Goal: Task Accomplishment & Management: Use online tool/utility

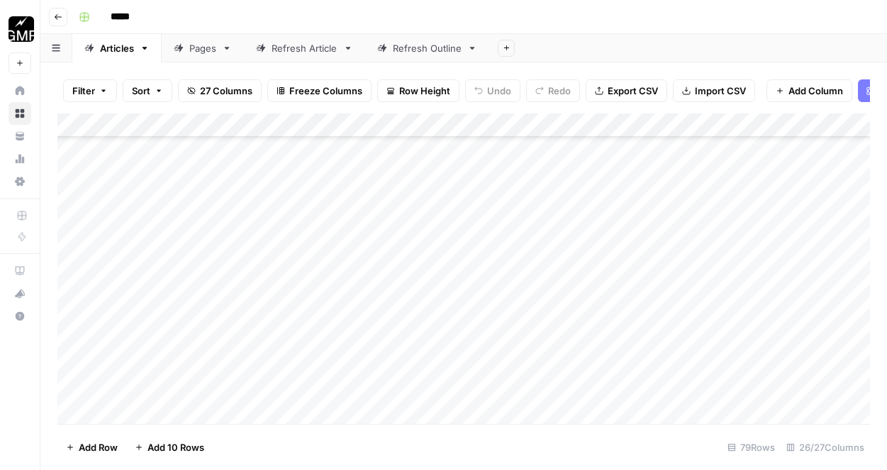
scroll to position [4668, 0]
click at [180, 416] on div "Add Column" at bounding box center [463, 268] width 813 height 311
type textarea "*"
click at [204, 302] on div "Add Column" at bounding box center [463, 268] width 813 height 311
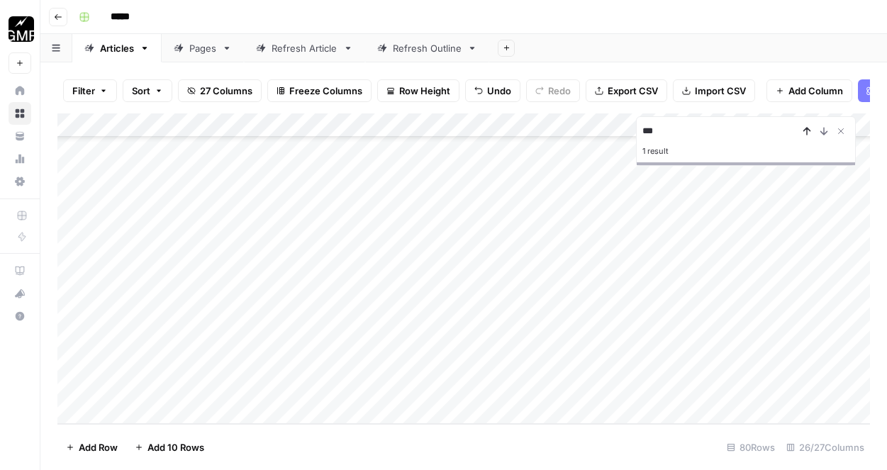
type input "***"
click at [800, 132] on button "Previous Result" at bounding box center [807, 131] width 17 height 17
click at [845, 133] on icon "Close Search" at bounding box center [841, 131] width 11 height 11
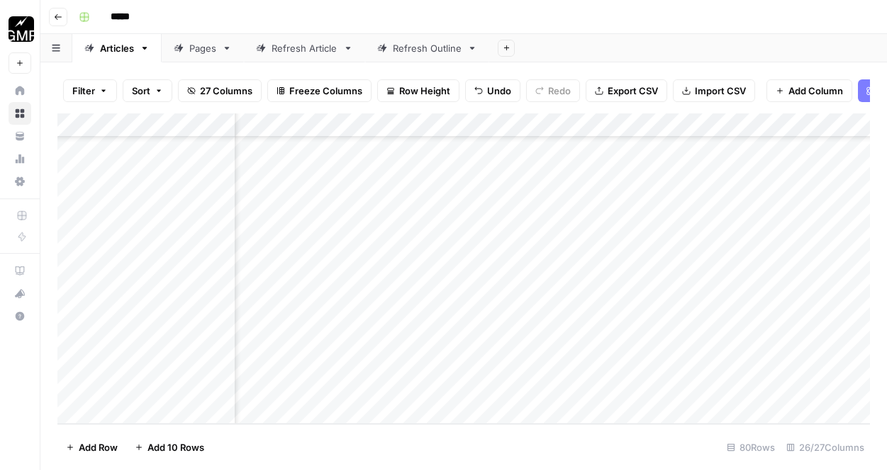
click at [159, 359] on div "Add Column" at bounding box center [463, 268] width 813 height 311
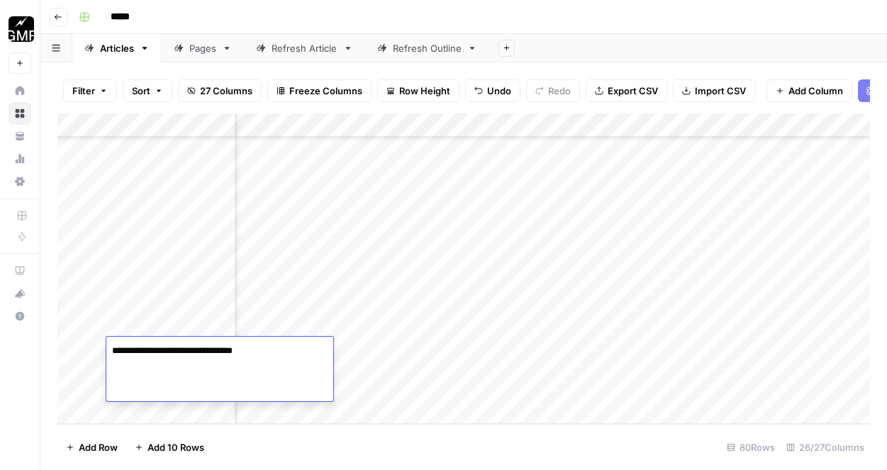
type textarea "**********"
click at [152, 410] on div "Add Column" at bounding box center [463, 268] width 813 height 311
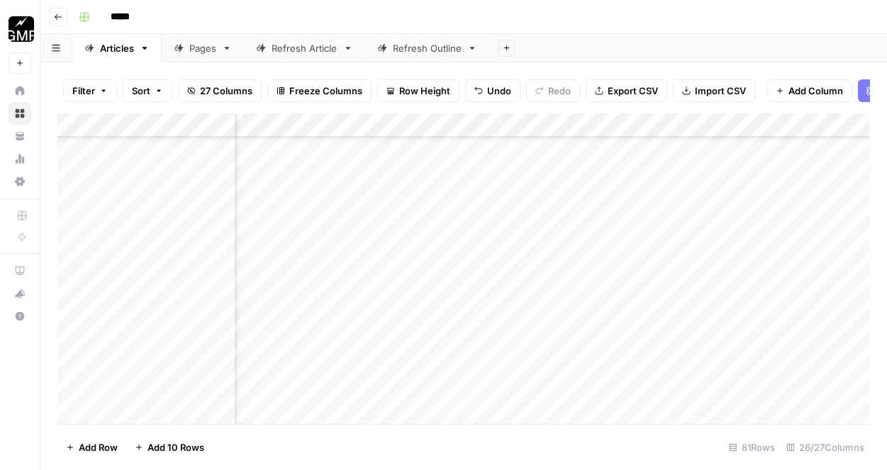
click at [152, 410] on div "Add Column" at bounding box center [463, 268] width 813 height 311
type textarea "**********"
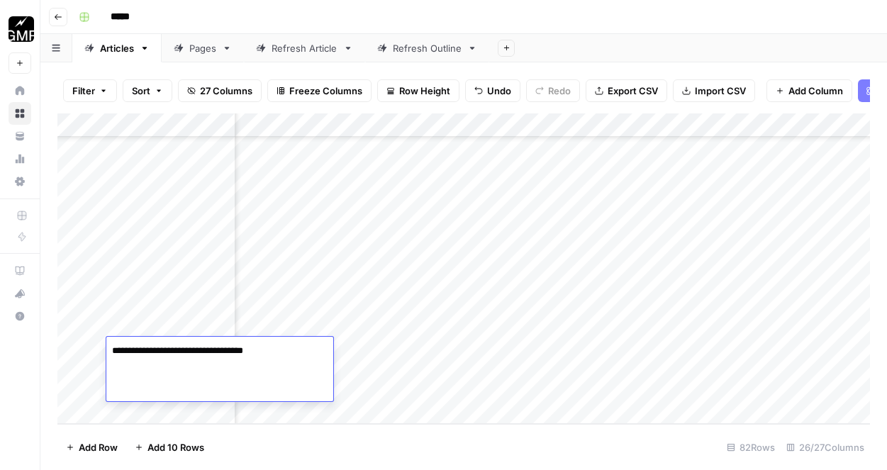
click at [163, 311] on div "Add Column" at bounding box center [463, 268] width 813 height 311
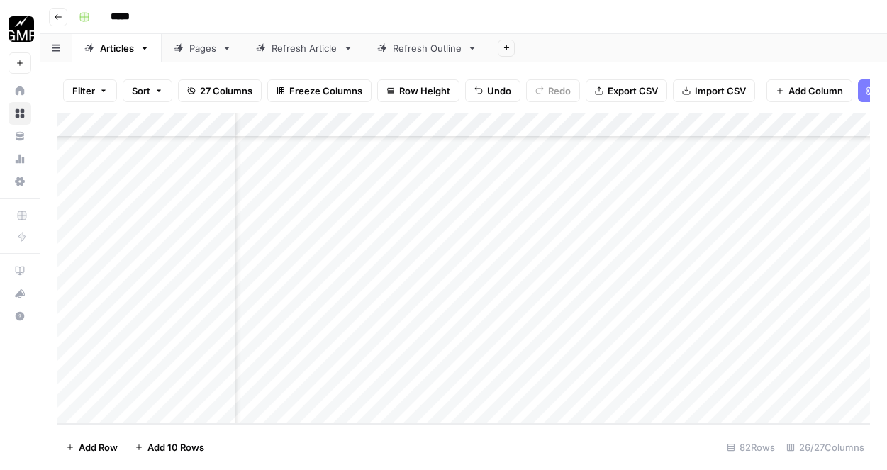
click at [187, 314] on div "Add Column" at bounding box center [463, 268] width 813 height 311
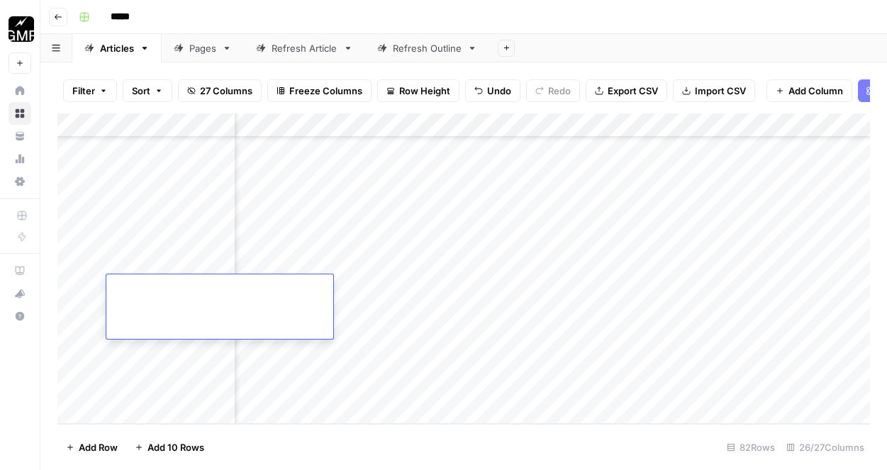
type textarea "**********"
click at [392, 419] on div "Add Column" at bounding box center [463, 268] width 813 height 311
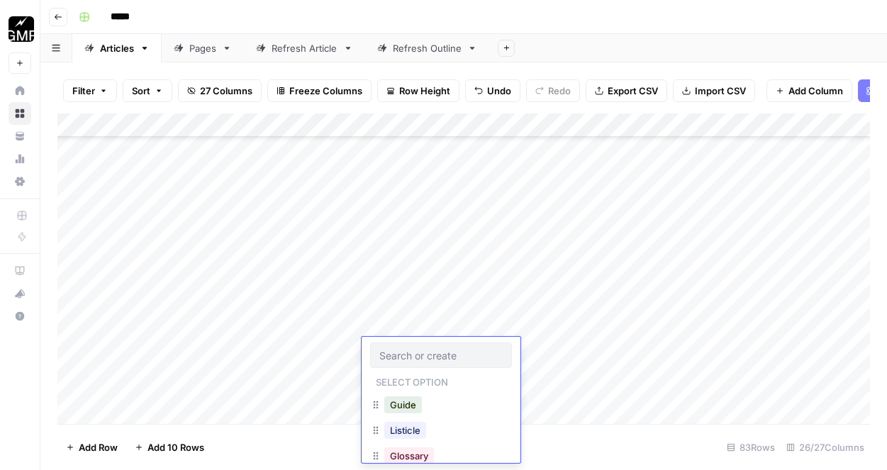
scroll to position [4887, 0]
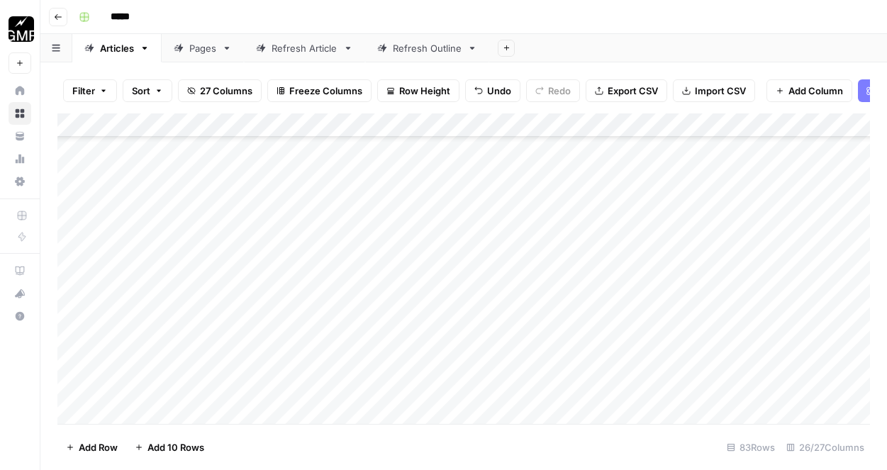
click at [414, 218] on div "Add Column" at bounding box center [463, 268] width 813 height 311
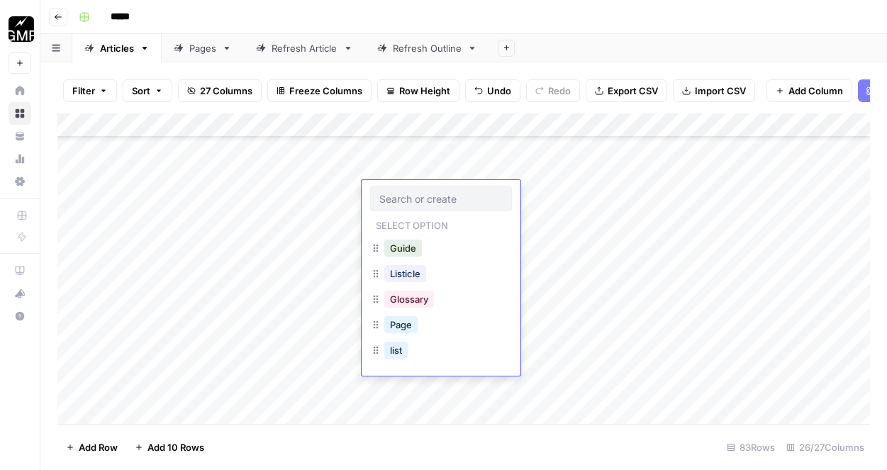
click at [445, 251] on div "Guide" at bounding box center [441, 250] width 142 height 26
click at [402, 246] on button "Guide" at bounding box center [403, 248] width 38 height 17
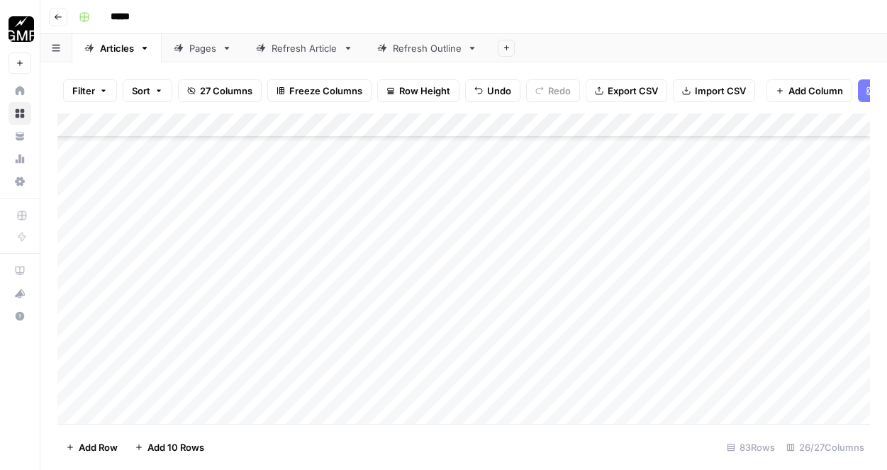
click at [409, 340] on div "Add Column" at bounding box center [463, 268] width 813 height 311
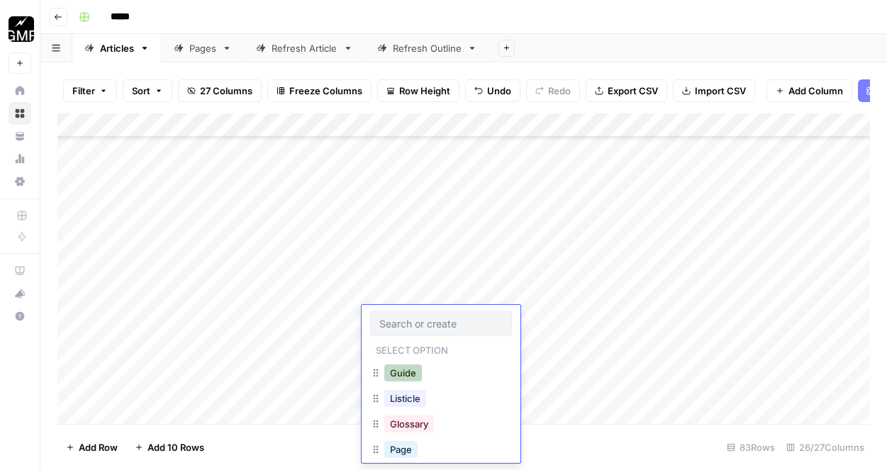
click at [406, 372] on button "Guide" at bounding box center [403, 373] width 38 height 17
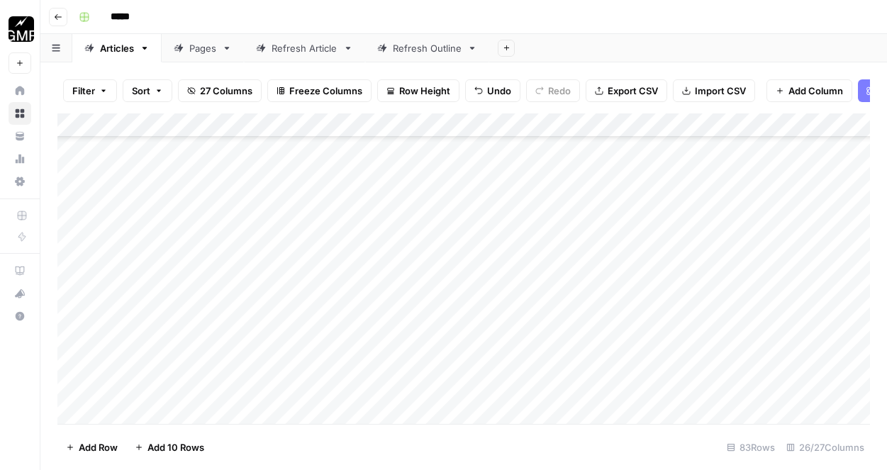
click at [407, 249] on div "Add Column" at bounding box center [463, 268] width 813 height 311
click at [409, 264] on div "Add Column" at bounding box center [463, 268] width 813 height 311
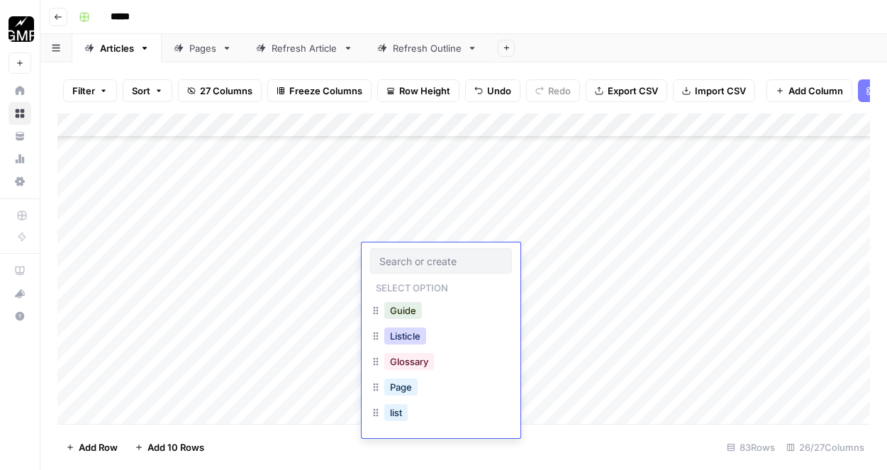
click at [412, 335] on button "Listicle" at bounding box center [405, 336] width 42 height 17
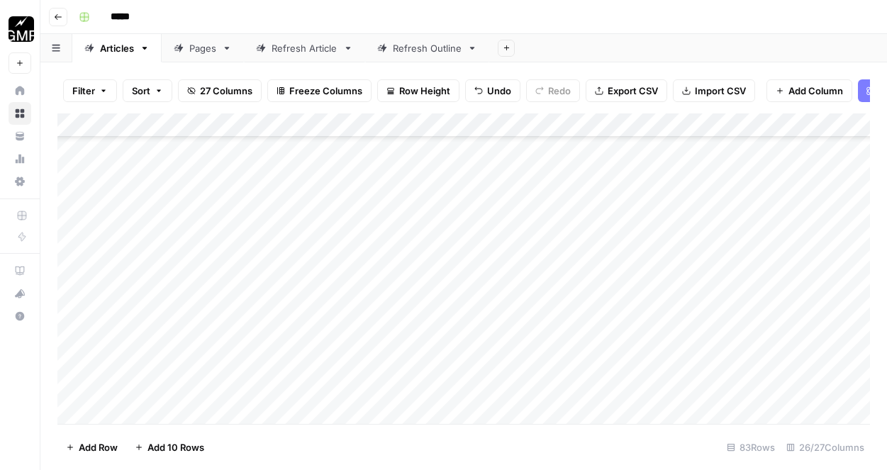
click at [555, 193] on div "Add Column" at bounding box center [463, 268] width 813 height 311
click at [555, 257] on div "Add Column" at bounding box center [463, 268] width 813 height 311
click at [553, 318] on div "Add Column" at bounding box center [463, 268] width 813 height 311
click at [604, 194] on div "Add Column" at bounding box center [463, 268] width 813 height 311
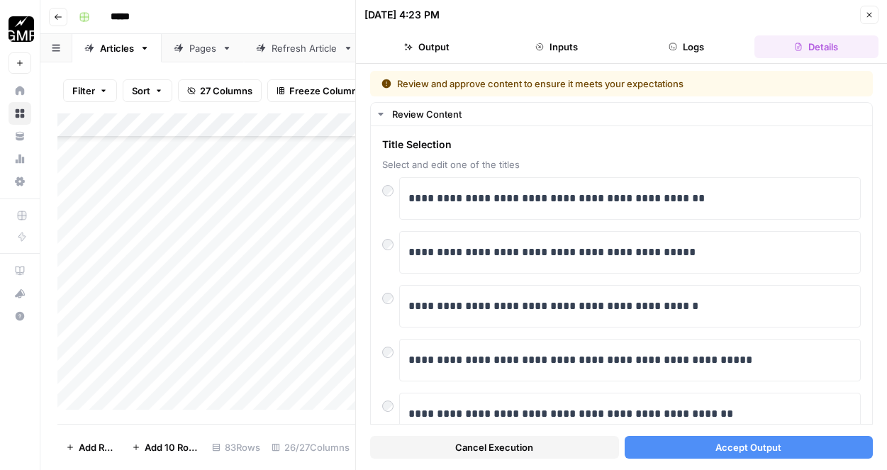
click at [731, 448] on span "Accept Output" at bounding box center [749, 448] width 66 height 14
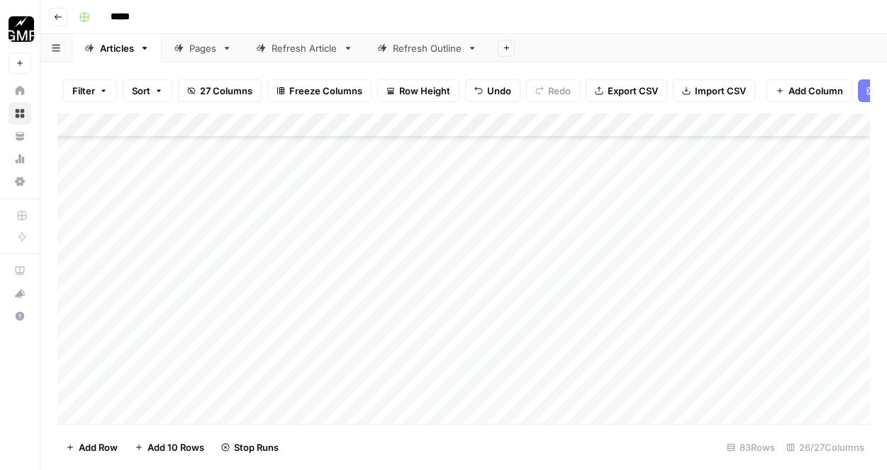
click at [566, 265] on div "Add Column" at bounding box center [463, 268] width 813 height 311
click at [607, 250] on div "Add Column" at bounding box center [463, 268] width 813 height 311
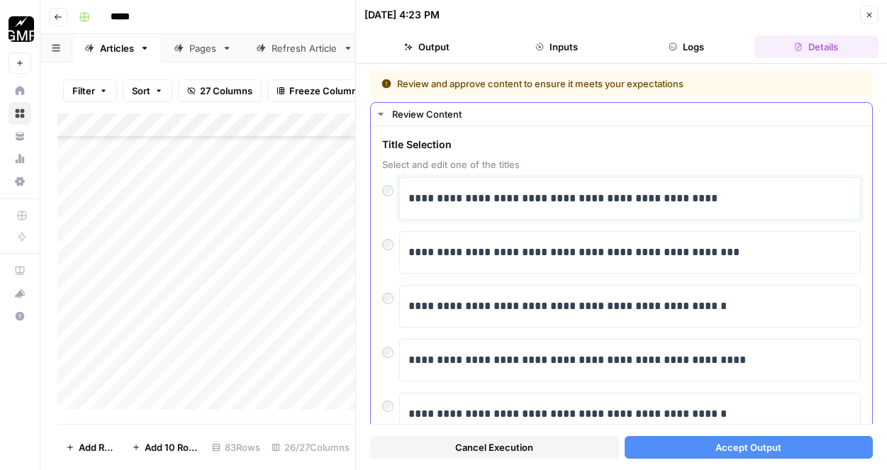
click at [565, 196] on p "**********" at bounding box center [630, 198] width 443 height 18
click at [693, 440] on button "Accept Output" at bounding box center [749, 447] width 249 height 23
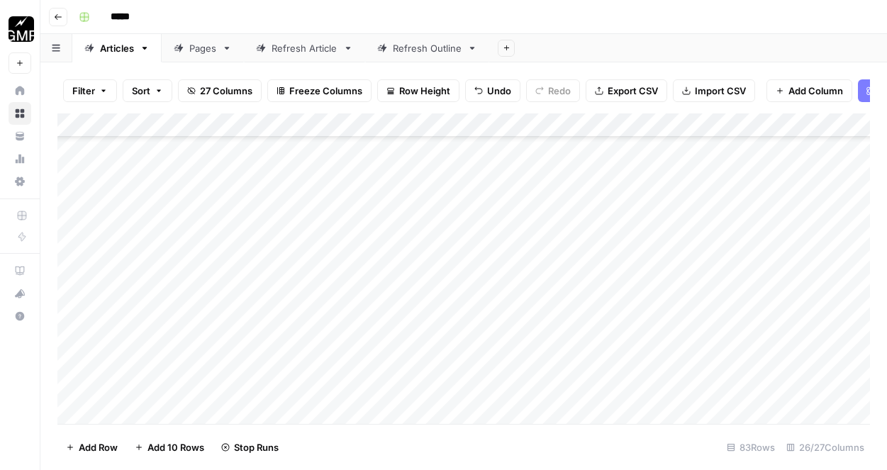
click at [601, 321] on div "Add Column" at bounding box center [463, 268] width 813 height 311
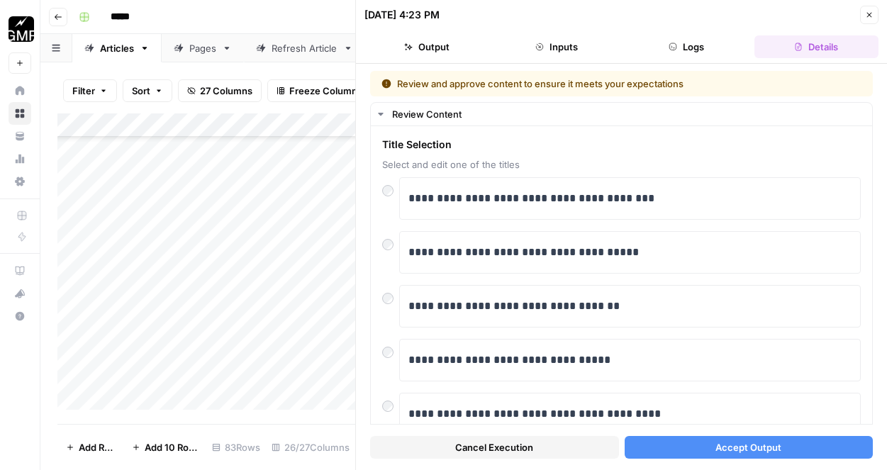
click at [740, 454] on span "Accept Output" at bounding box center [749, 448] width 66 height 14
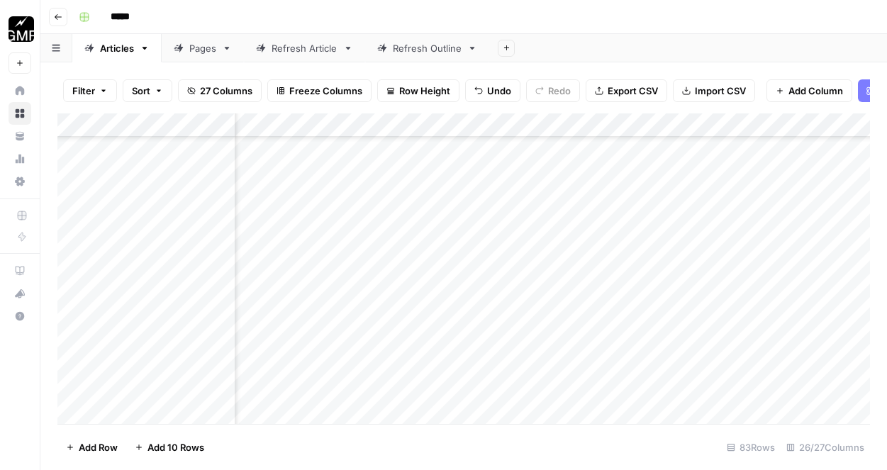
scroll to position [4887, 571]
click at [674, 194] on div "Add Column" at bounding box center [463, 268] width 813 height 311
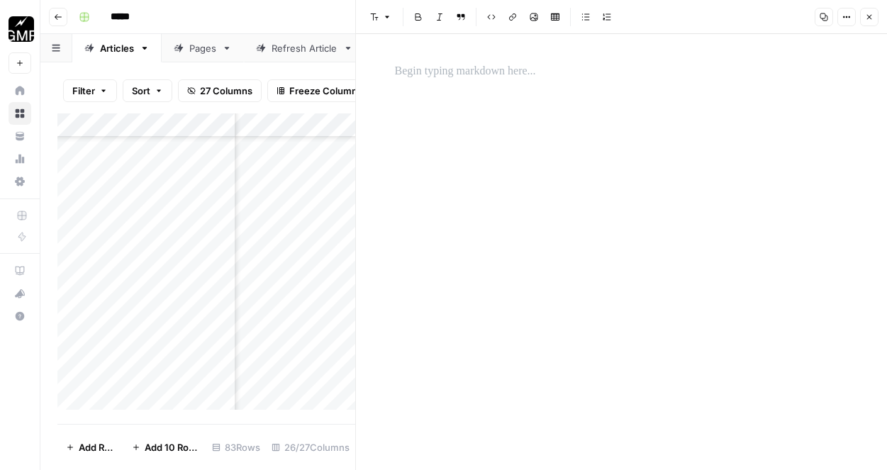
click at [485, 73] on p at bounding box center [622, 71] width 454 height 18
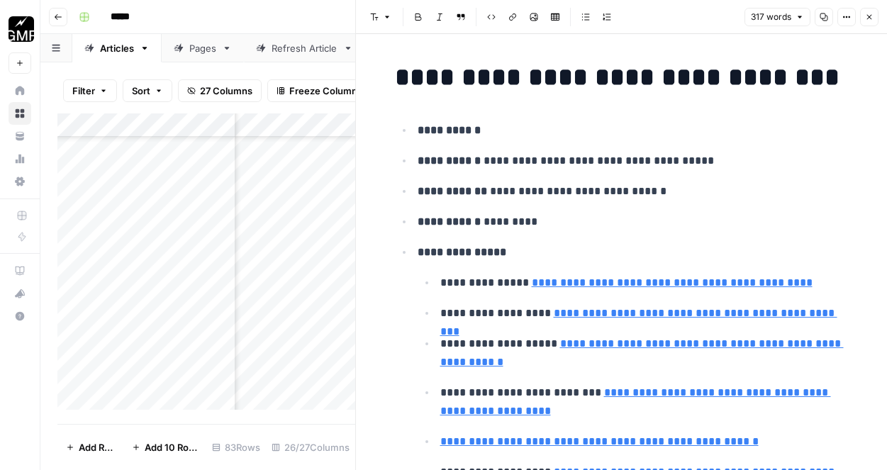
scroll to position [2557, 0]
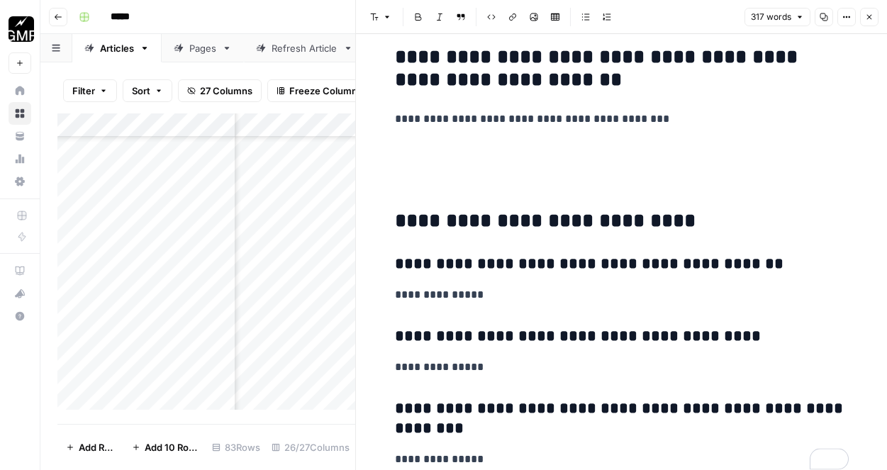
click at [869, 22] on button "Close" at bounding box center [869, 17] width 18 height 18
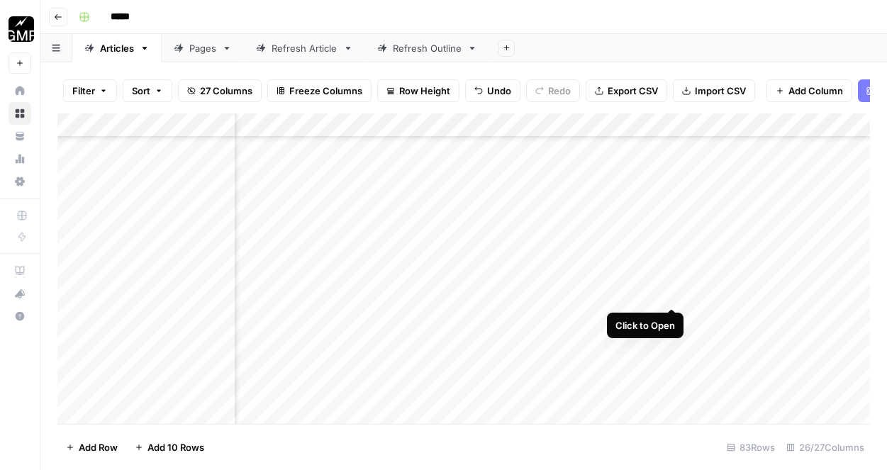
click at [672, 257] on div "Add Column" at bounding box center [463, 268] width 813 height 311
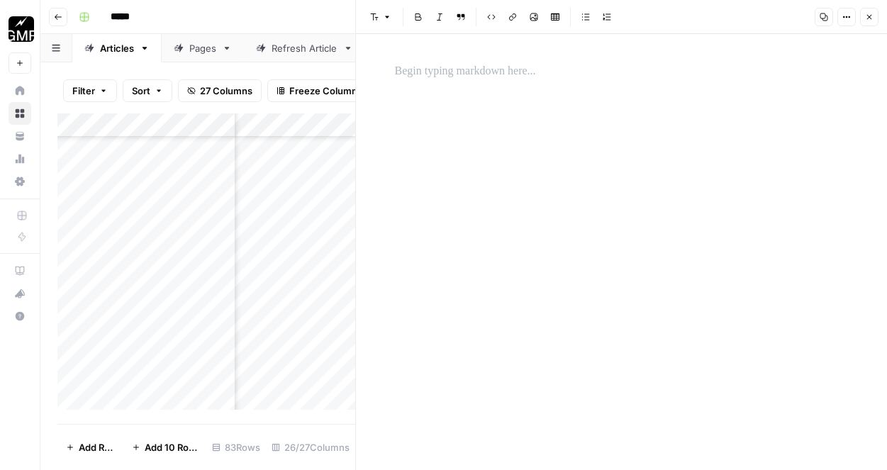
click at [524, 84] on div at bounding box center [622, 72] width 471 height 30
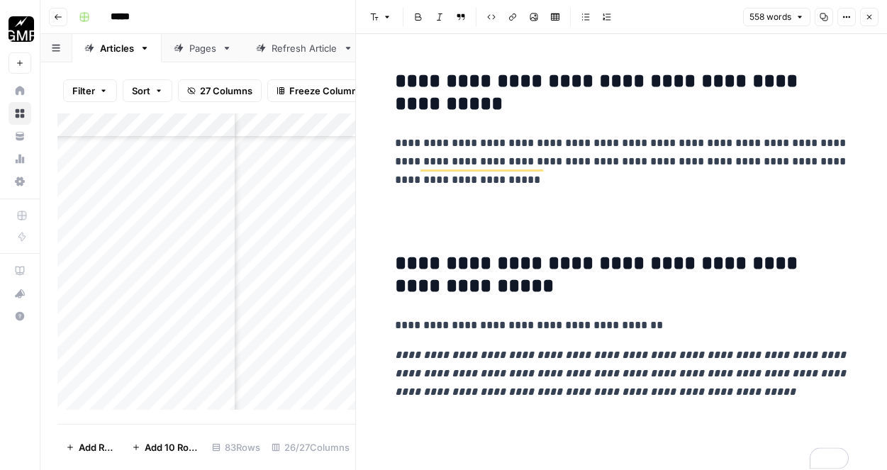
scroll to position [5036, 0]
click at [870, 19] on icon "button" at bounding box center [869, 17] width 9 height 9
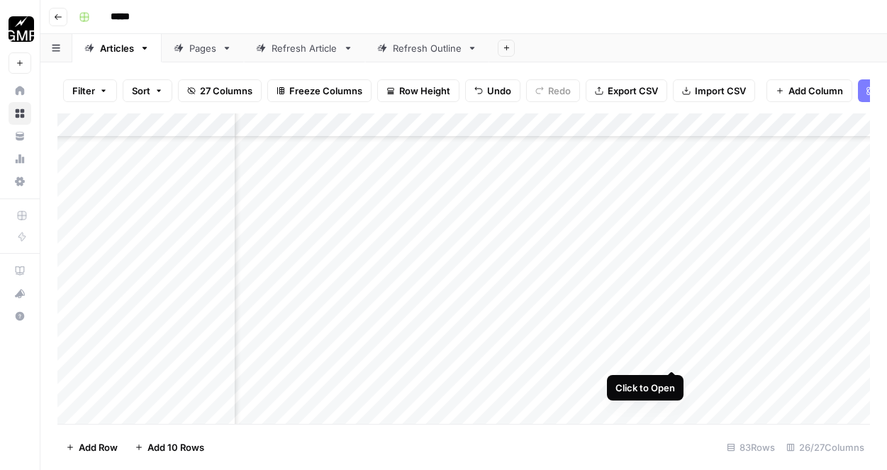
click at [671, 323] on div "Add Column" at bounding box center [463, 268] width 813 height 311
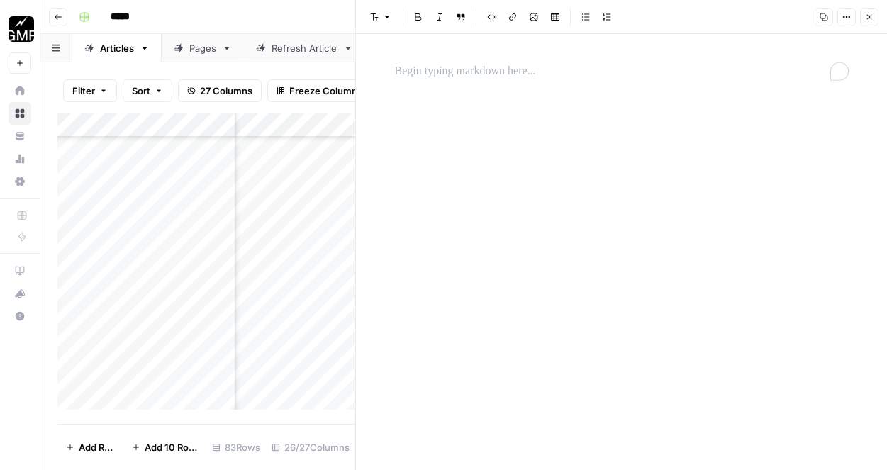
click at [480, 82] on div "To enrich screen reader interactions, please activate Accessibility in Grammarl…" at bounding box center [622, 72] width 471 height 30
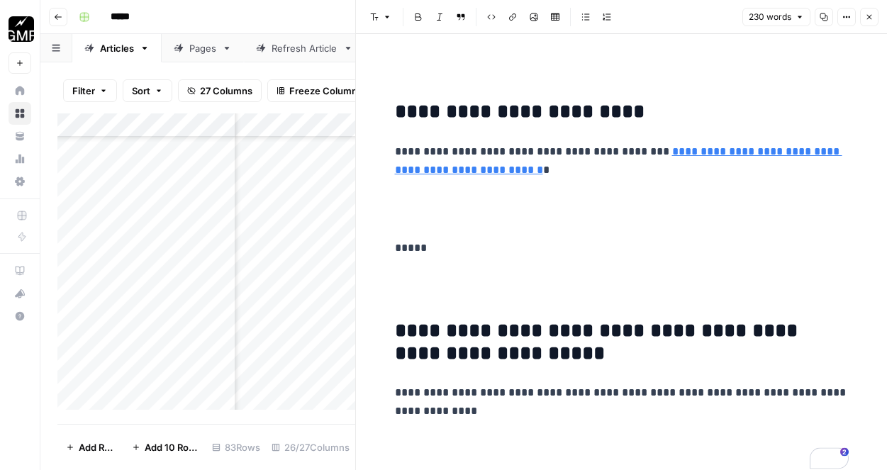
scroll to position [1929, 0]
click at [869, 24] on button "Close" at bounding box center [869, 17] width 18 height 18
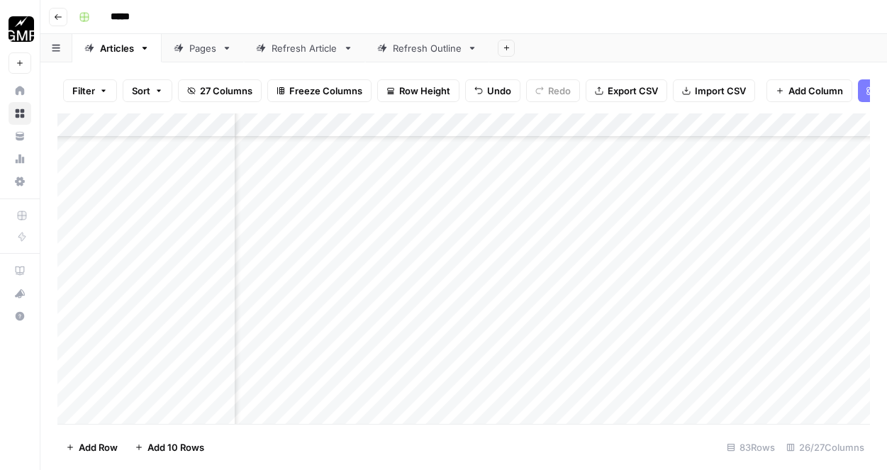
scroll to position [4887, 746]
click at [574, 192] on div "Add Column" at bounding box center [463, 268] width 813 height 311
click at [577, 257] on div "Add Column" at bounding box center [463, 268] width 813 height 311
click at [573, 321] on div "Add Column" at bounding box center [463, 268] width 813 height 311
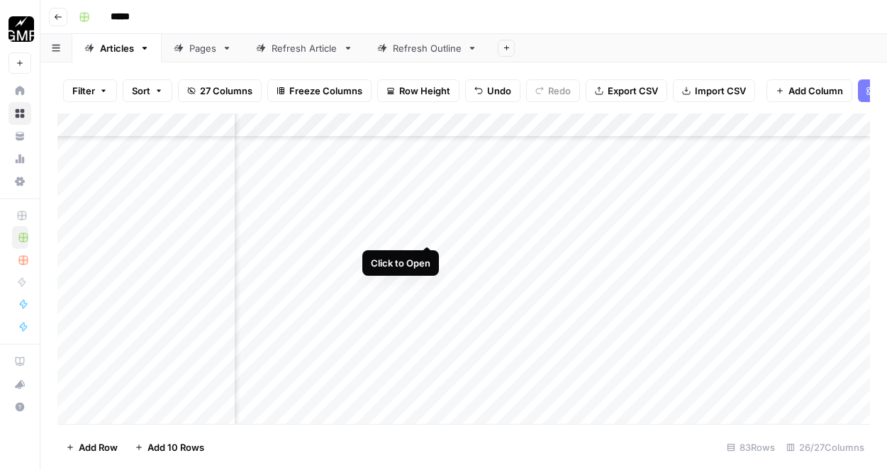
click at [428, 195] on div "Add Column" at bounding box center [463, 268] width 813 height 311
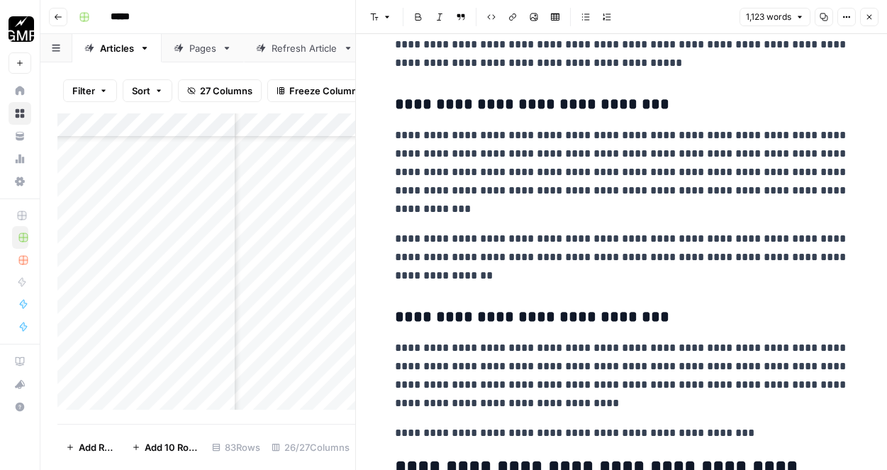
scroll to position [1141, 0]
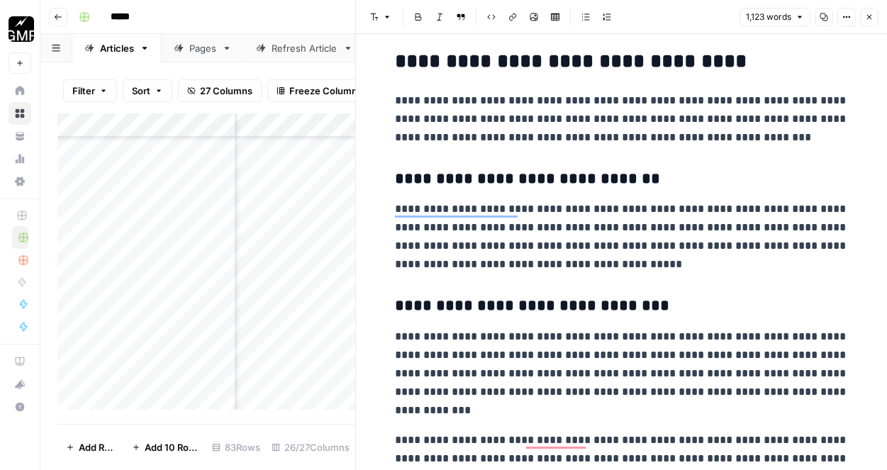
scroll to position [956, 0]
click at [690, 265] on p "**********" at bounding box center [622, 237] width 454 height 74
click at [709, 250] on p "**********" at bounding box center [622, 237] width 454 height 74
drag, startPoint x: 702, startPoint y: 267, endPoint x: 711, endPoint y: 249, distance: 20.0
click at [711, 249] on p "**********" at bounding box center [622, 237] width 454 height 74
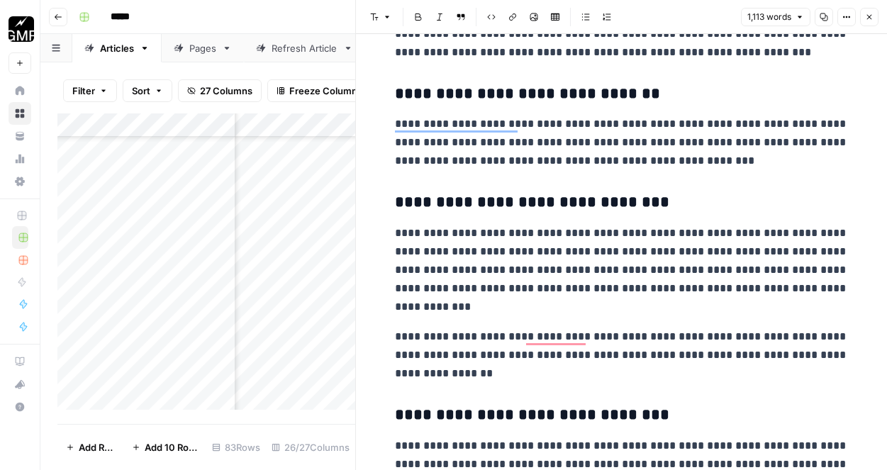
scroll to position [1045, 0]
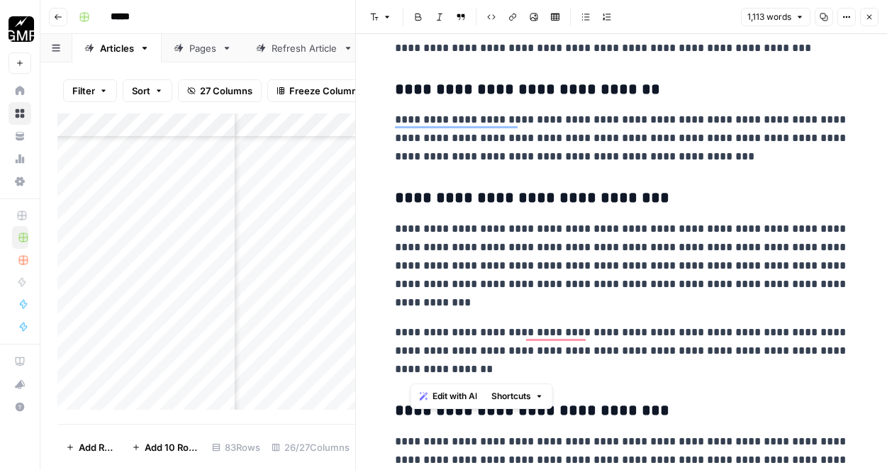
drag, startPoint x: 585, startPoint y: 362, endPoint x: 397, endPoint y: 331, distance: 190.6
click at [397, 331] on p "**********" at bounding box center [622, 350] width 454 height 55
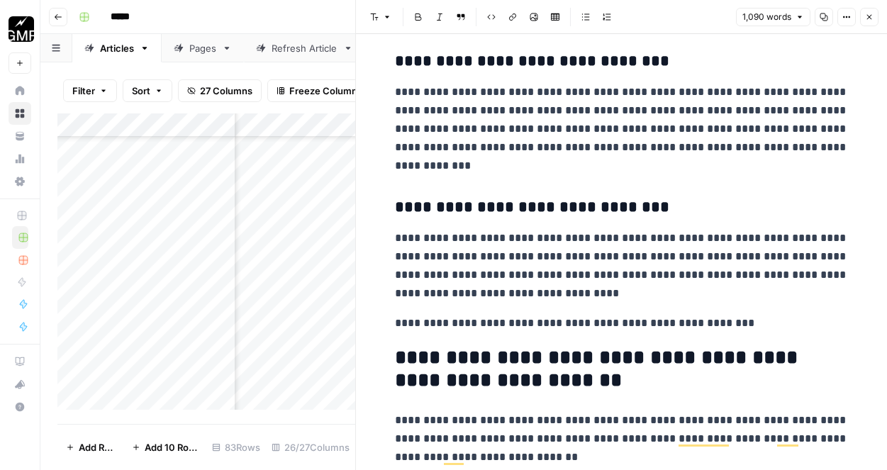
scroll to position [1192, 0]
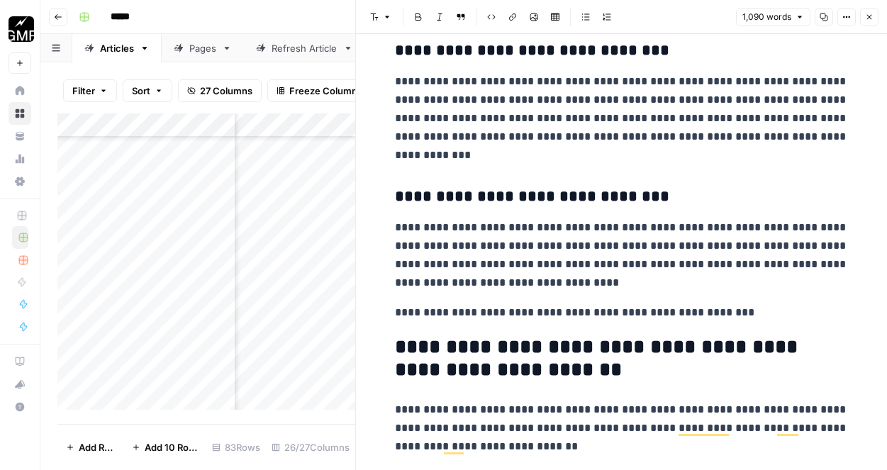
click at [631, 278] on p "**********" at bounding box center [622, 255] width 454 height 74
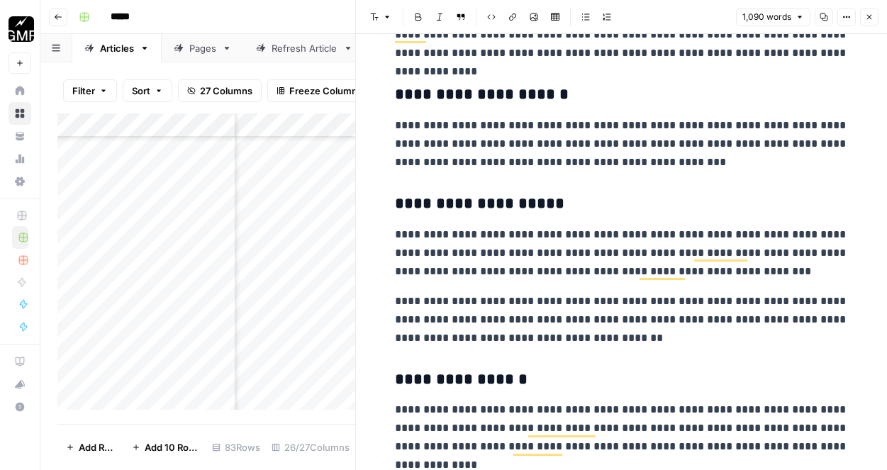
scroll to position [0, 0]
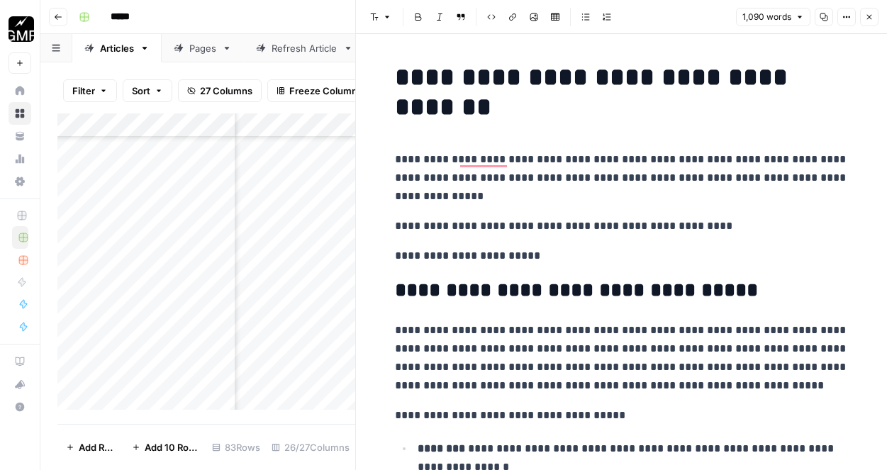
click at [869, 18] on icon "button" at bounding box center [869, 17] width 9 height 9
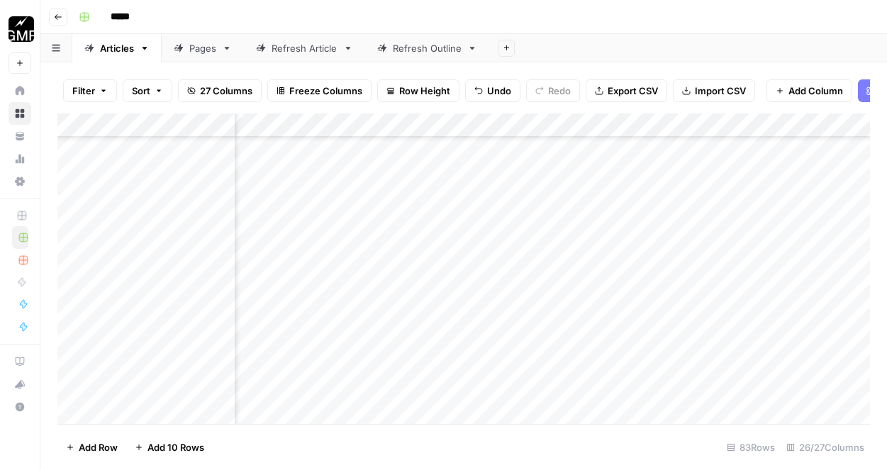
click at [760, 195] on div "Add Column" at bounding box center [463, 268] width 813 height 311
click at [426, 257] on div "Add Column" at bounding box center [463, 268] width 813 height 311
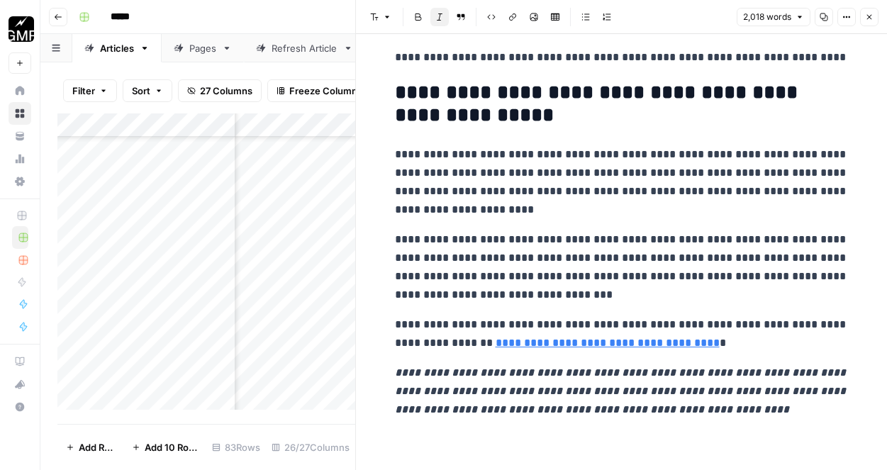
click at [867, 21] on icon "button" at bounding box center [869, 17] width 9 height 9
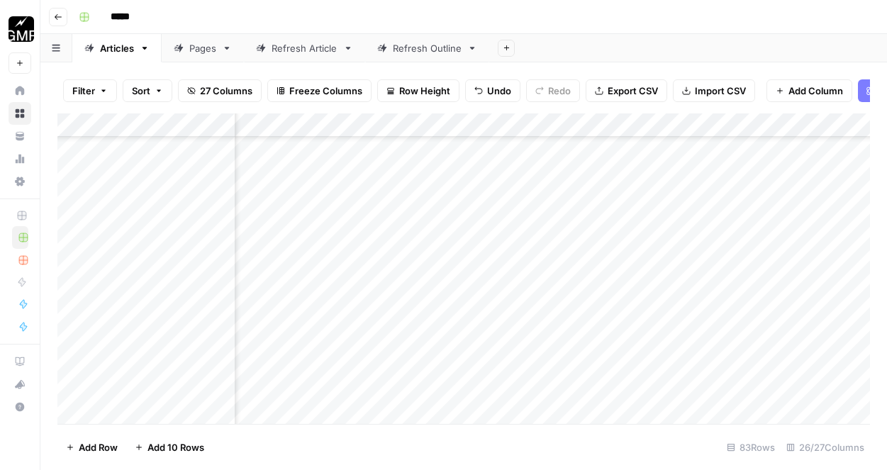
click at [760, 255] on div "Add Column" at bounding box center [463, 268] width 813 height 311
click at [428, 321] on div "Add Column" at bounding box center [463, 268] width 813 height 311
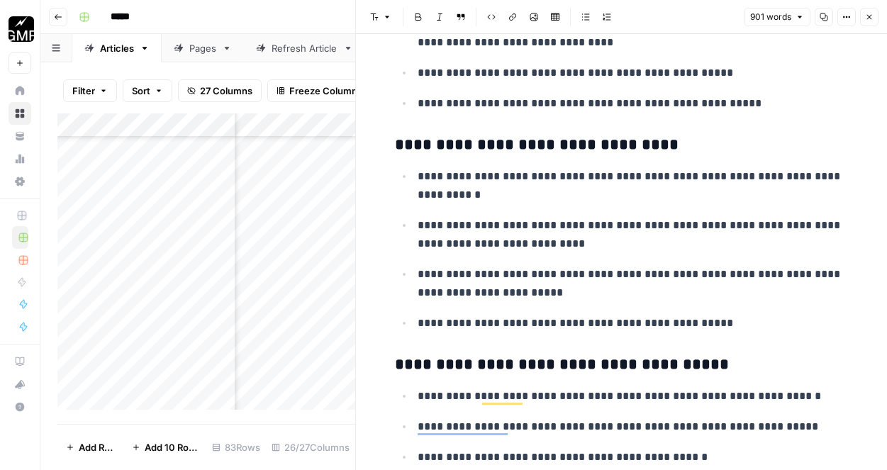
click at [395, 375] on h3 "**********" at bounding box center [622, 365] width 454 height 20
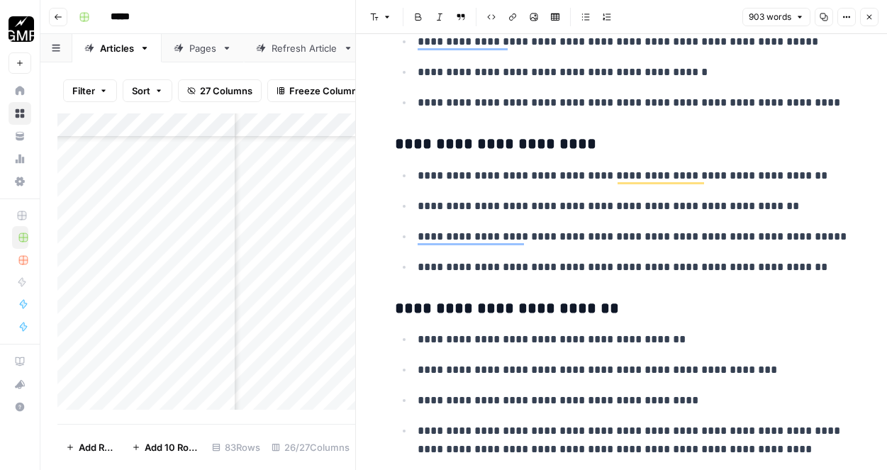
click at [395, 311] on h3 "**********" at bounding box center [622, 309] width 454 height 20
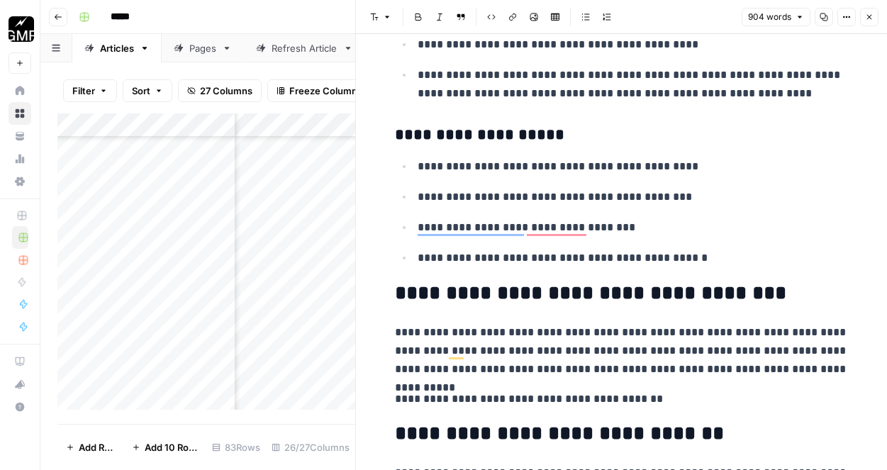
click at [397, 142] on h3 "**********" at bounding box center [622, 136] width 454 height 20
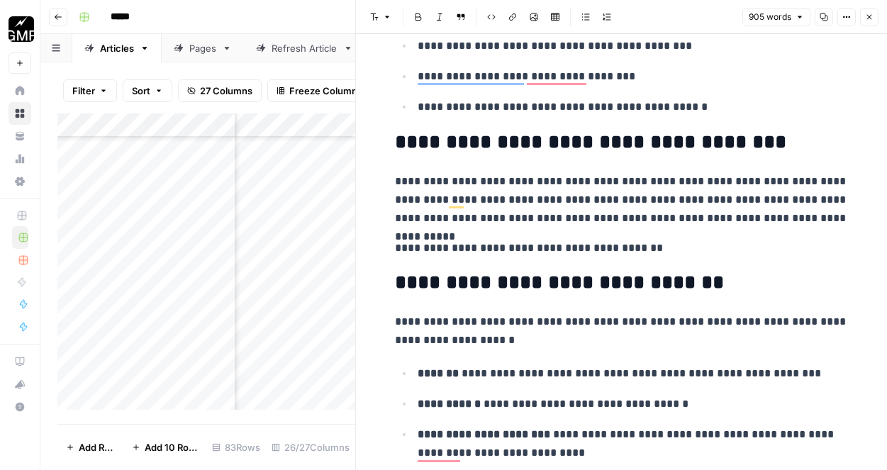
click at [672, 254] on p "**********" at bounding box center [622, 248] width 454 height 18
drag, startPoint x: 660, startPoint y: 248, endPoint x: 398, endPoint y: 257, distance: 262.6
click at [398, 257] on p "**********" at bounding box center [622, 248] width 454 height 18
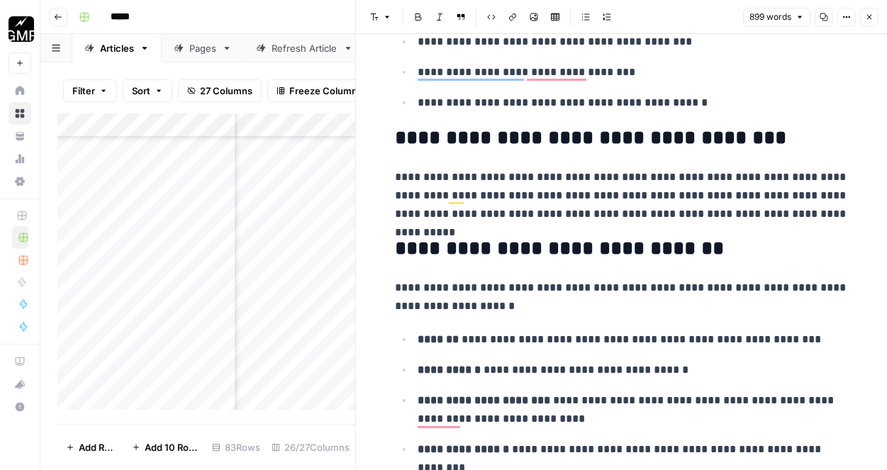
click at [680, 179] on p "**********" at bounding box center [622, 195] width 454 height 55
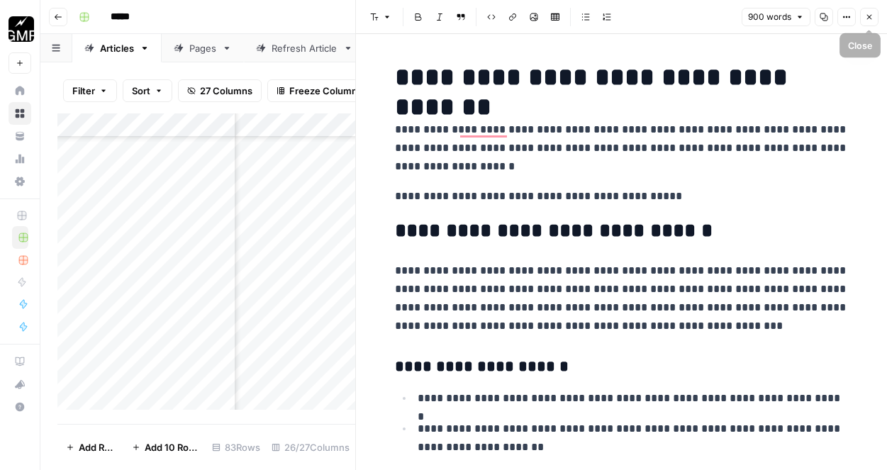
click at [872, 21] on icon "button" at bounding box center [869, 17] width 9 height 9
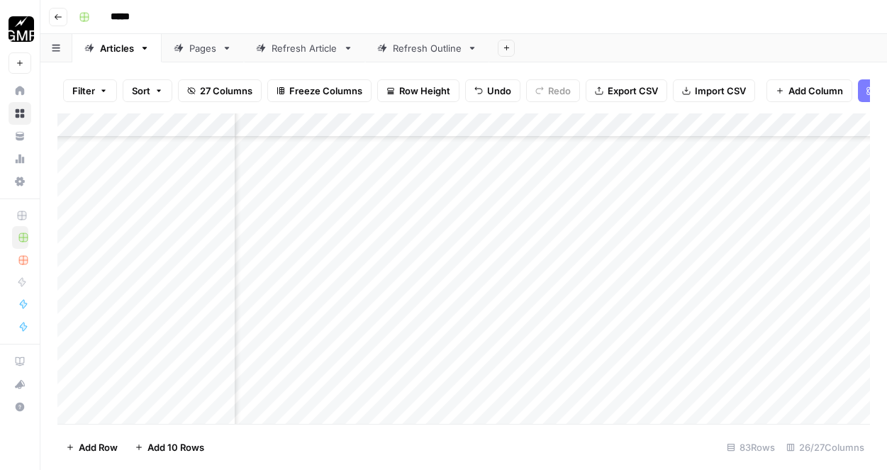
click at [762, 318] on div "Add Column" at bounding box center [463, 268] width 813 height 311
click at [497, 255] on div "Add Column" at bounding box center [463, 268] width 813 height 311
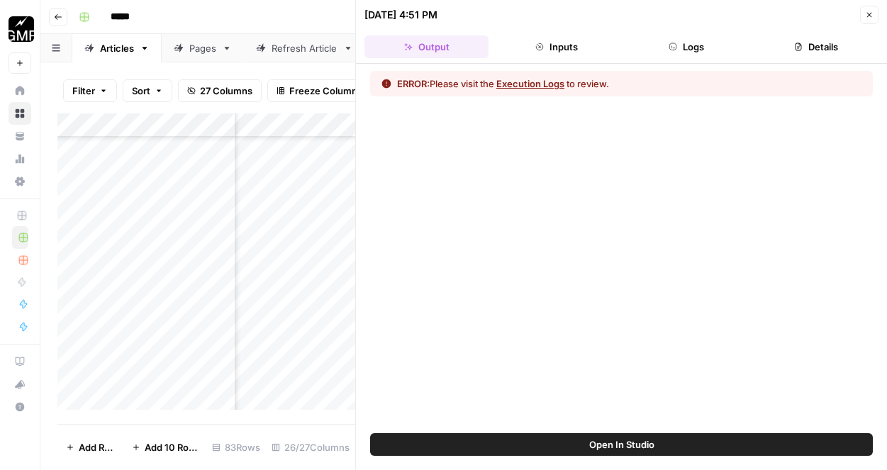
click at [536, 82] on button "Execution Logs" at bounding box center [531, 84] width 68 height 14
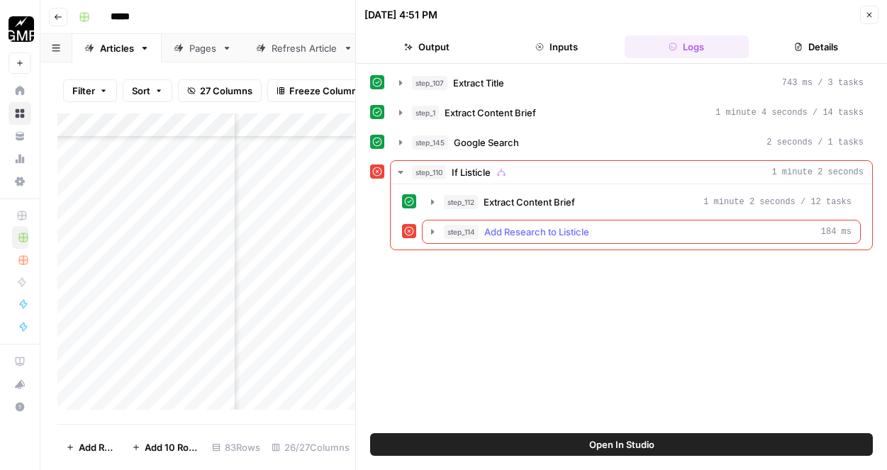
click at [550, 233] on span "Add Research to Listicle" at bounding box center [536, 232] width 105 height 14
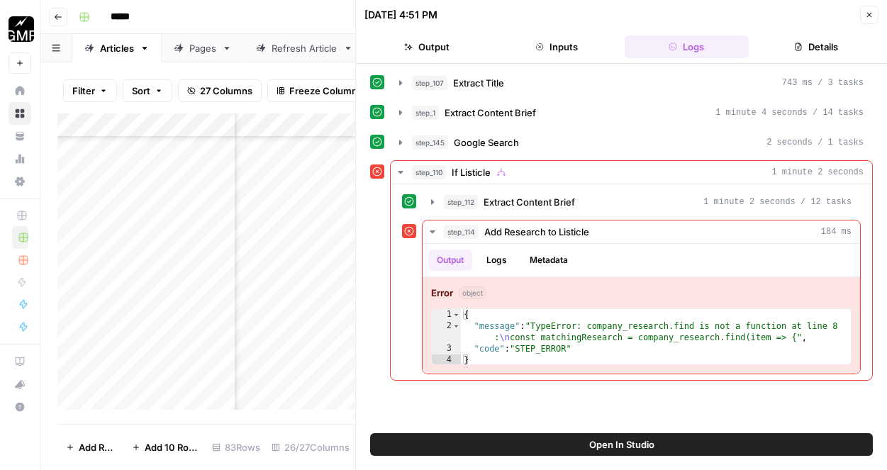
click at [868, 17] on icon "button" at bounding box center [869, 15] width 9 height 9
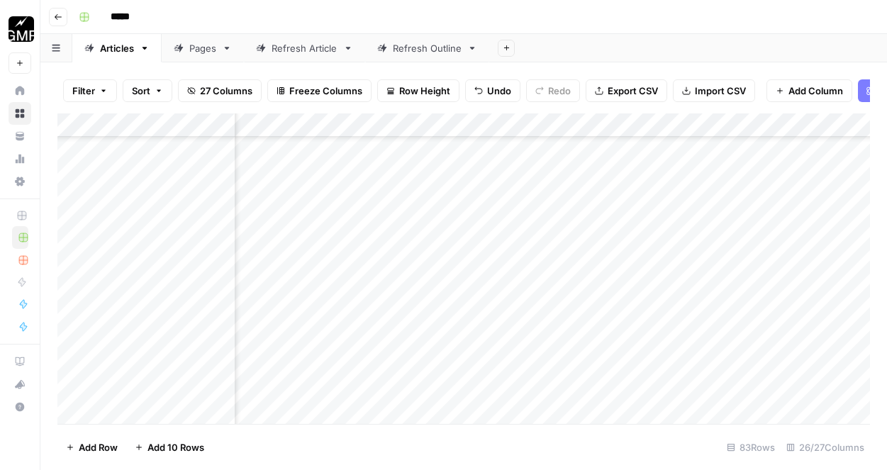
scroll to position [4887, 39]
click at [360, 260] on div "Add Column" at bounding box center [463, 268] width 813 height 311
click at [350, 255] on div "Add Column" at bounding box center [463, 268] width 813 height 311
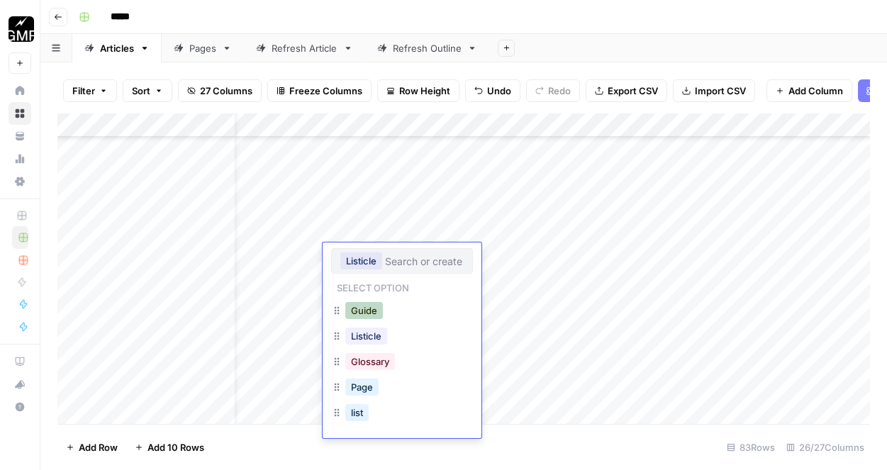
click at [353, 314] on button "Guide" at bounding box center [364, 310] width 38 height 17
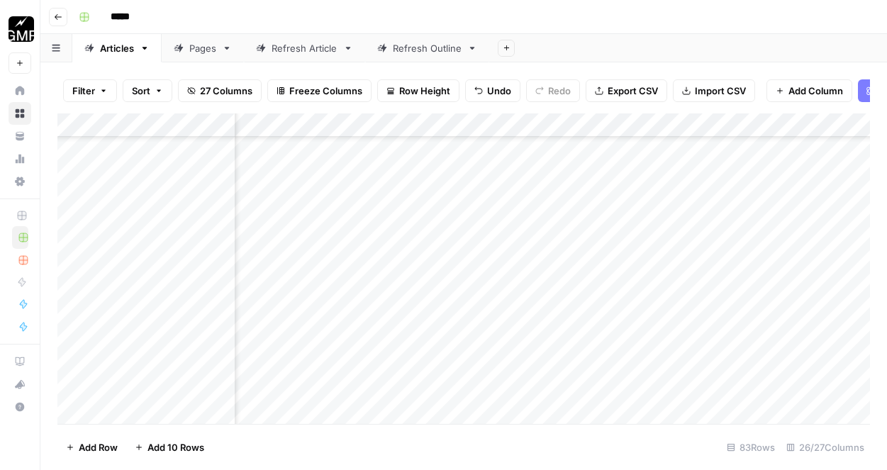
scroll to position [4887, 1268]
click at [614, 257] on div "Add Column" at bounding box center [463, 268] width 813 height 311
